Goal: Task Accomplishment & Management: Use online tool/utility

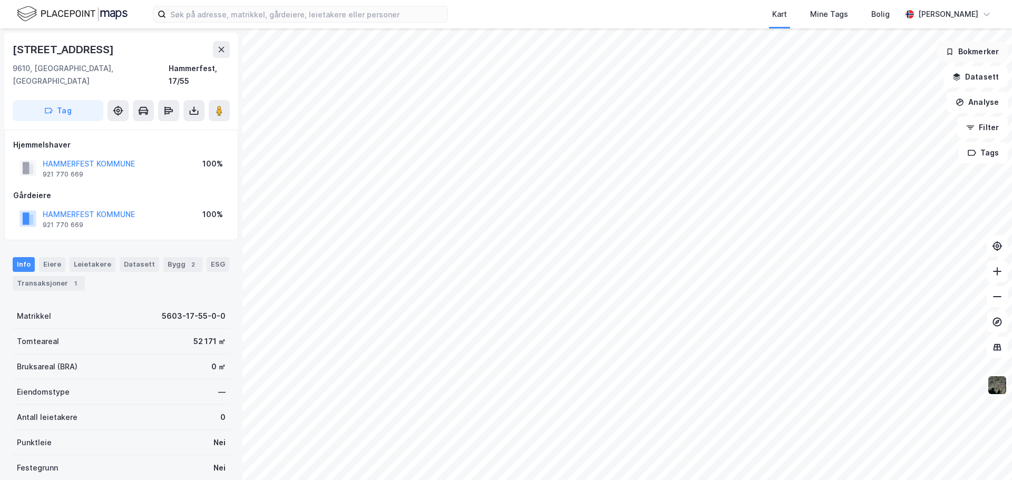
click at [973, 57] on button "Bokmerker" at bounding box center [972, 51] width 71 height 21
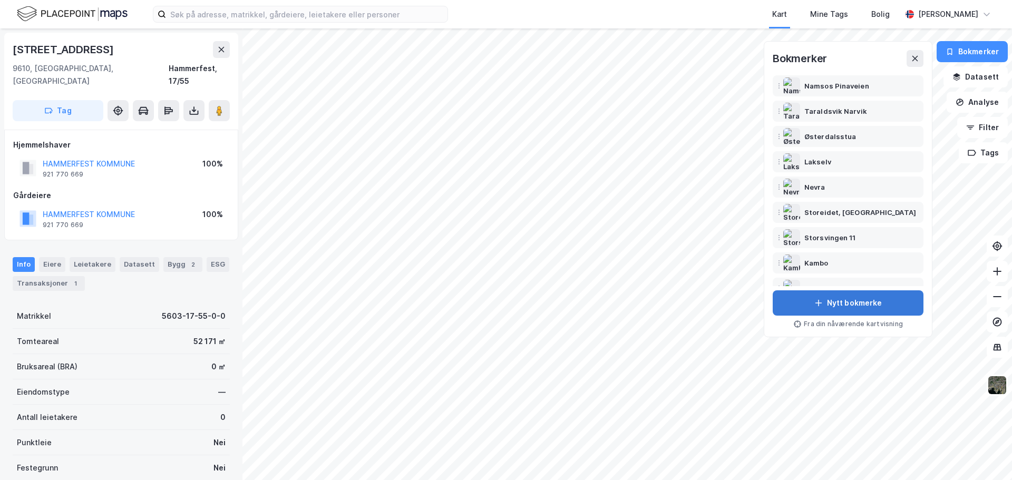
click at [851, 308] on button "Nytt bokmerke" at bounding box center [848, 303] width 151 height 25
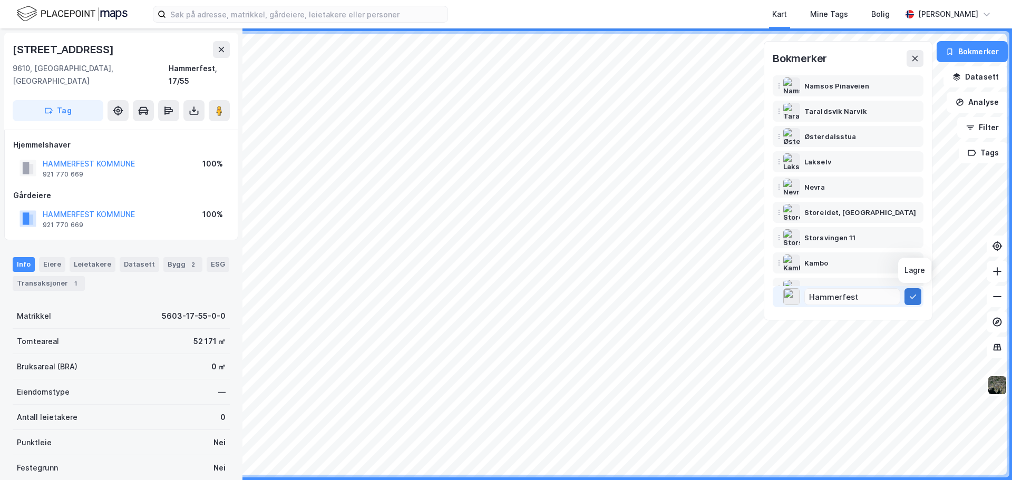
type input "Hammerfest"
click at [918, 298] on icon at bounding box center [913, 297] width 8 height 8
